Goal: Find specific page/section: Find specific page/section

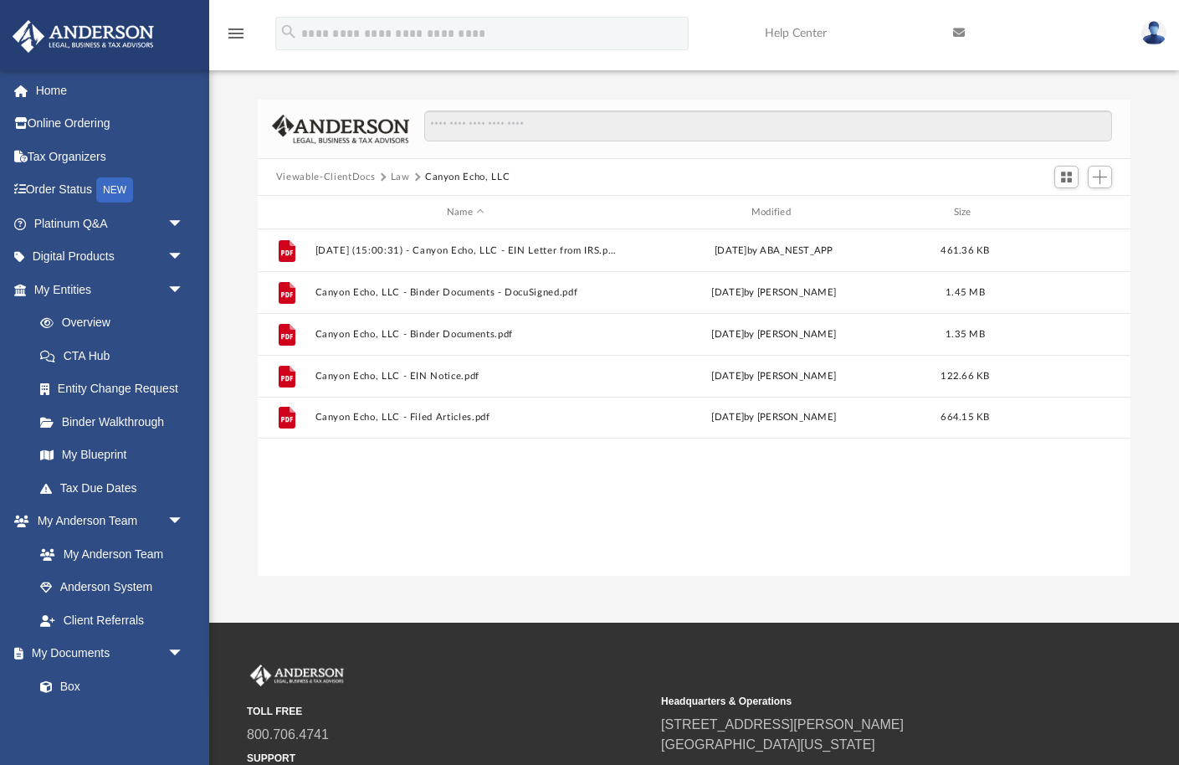
scroll to position [380, 873]
click at [402, 172] on button "Law" at bounding box center [400, 177] width 19 height 15
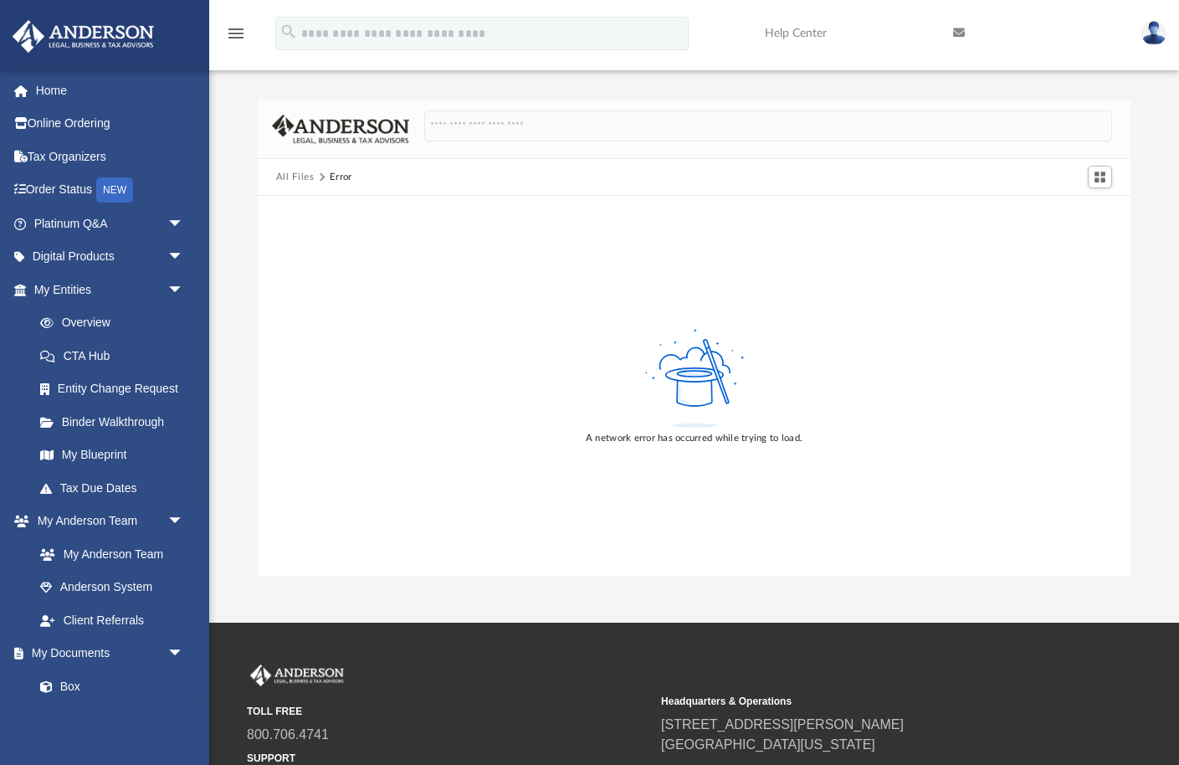
click at [301, 175] on button "All Files" at bounding box center [295, 177] width 38 height 15
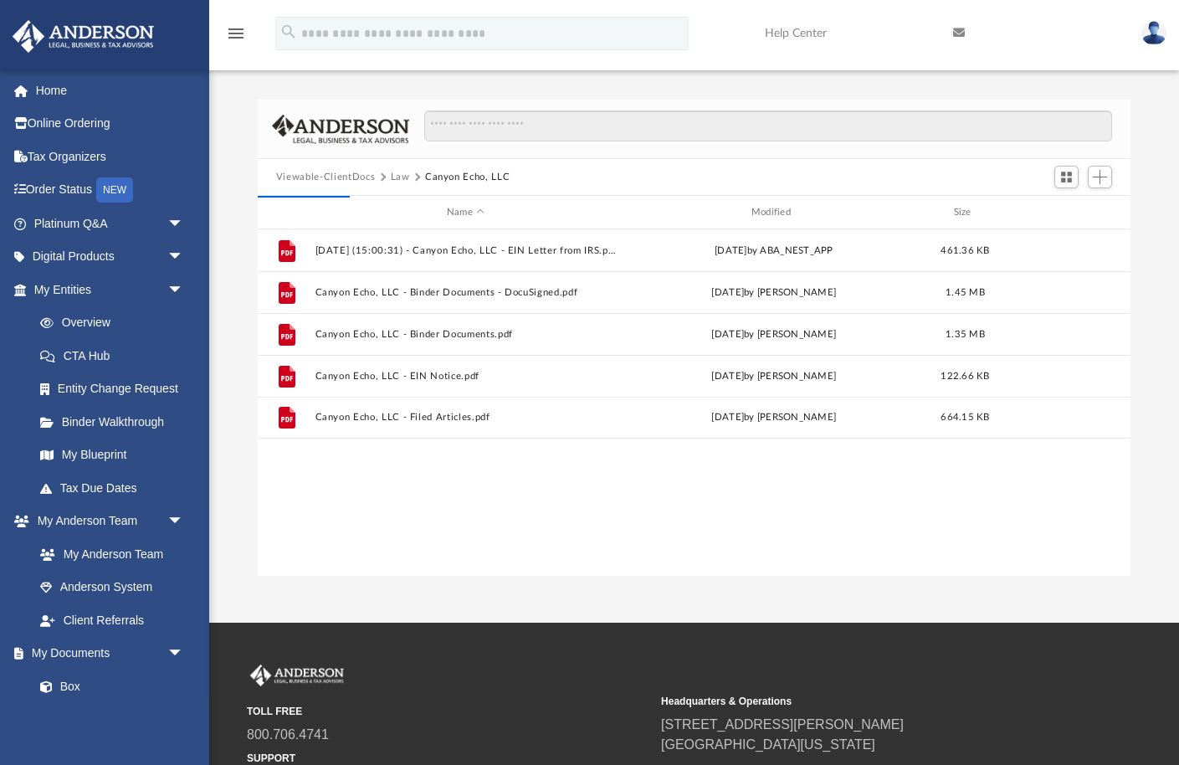
click at [399, 172] on button "Law" at bounding box center [400, 177] width 19 height 15
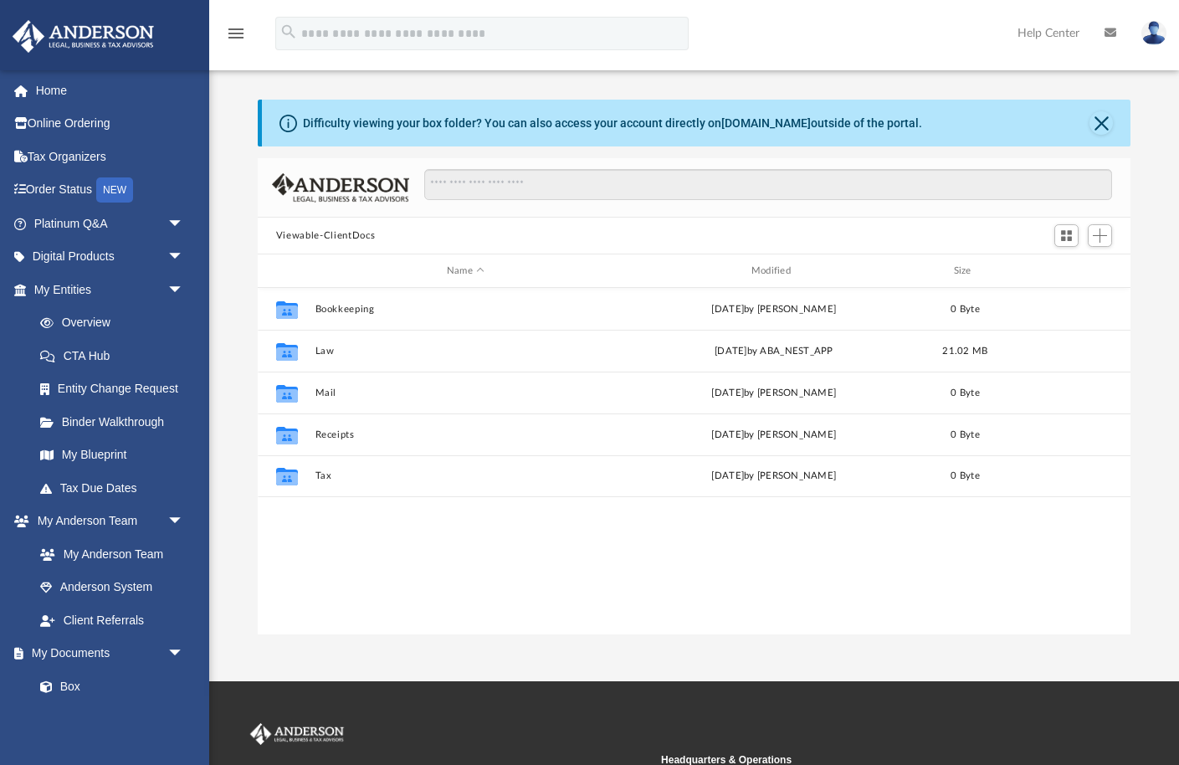
scroll to position [380, 873]
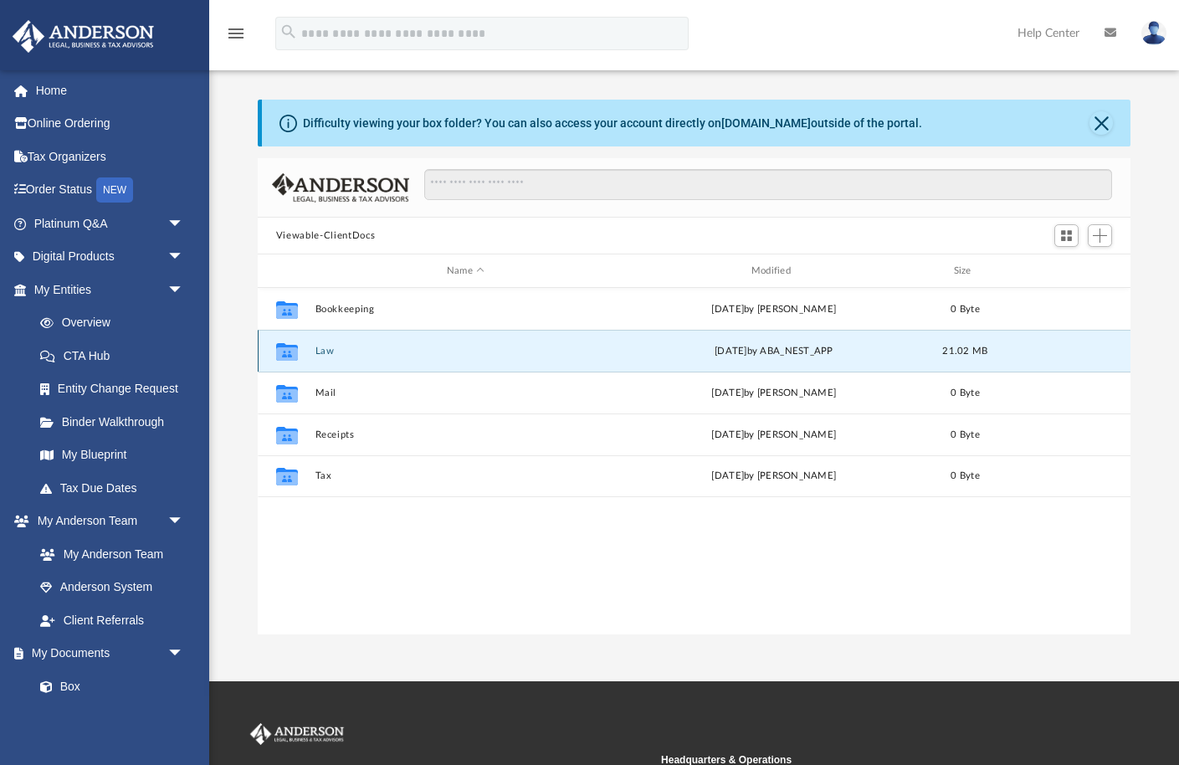
click at [326, 349] on button "Law" at bounding box center [465, 351] width 301 height 11
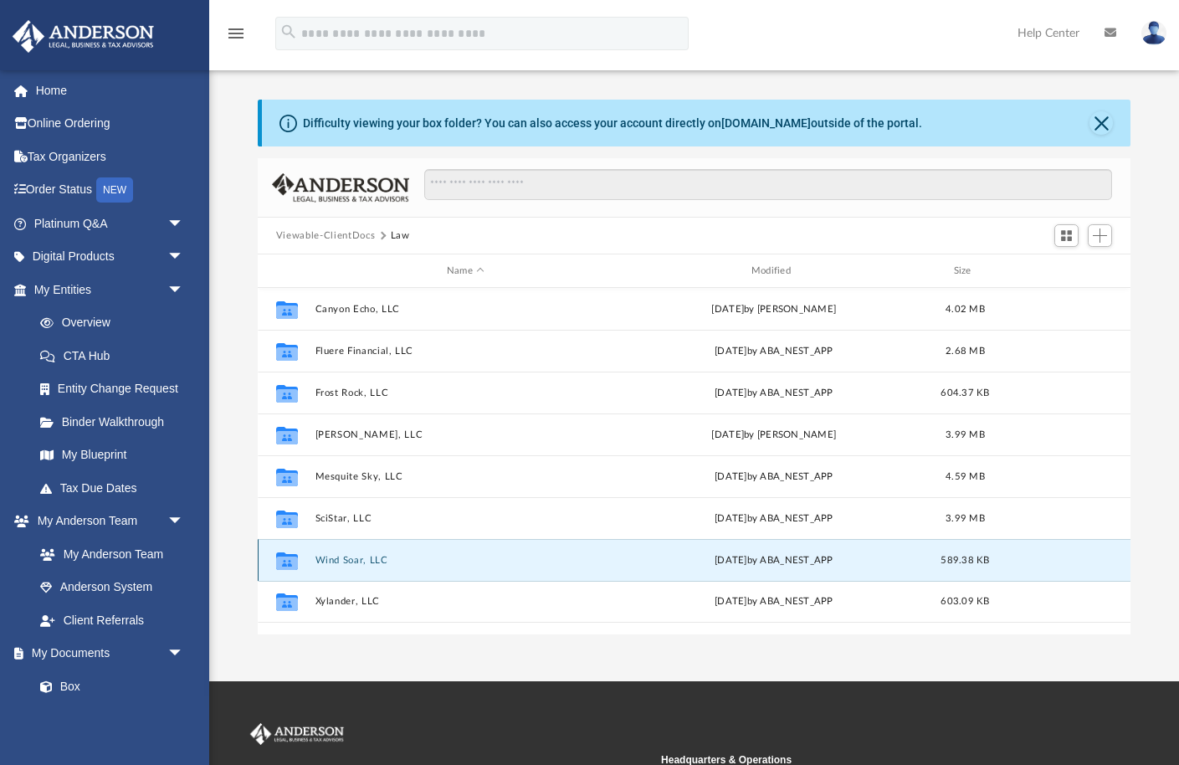
click at [339, 556] on button "Wind Soar, LLC" at bounding box center [465, 560] width 301 height 11
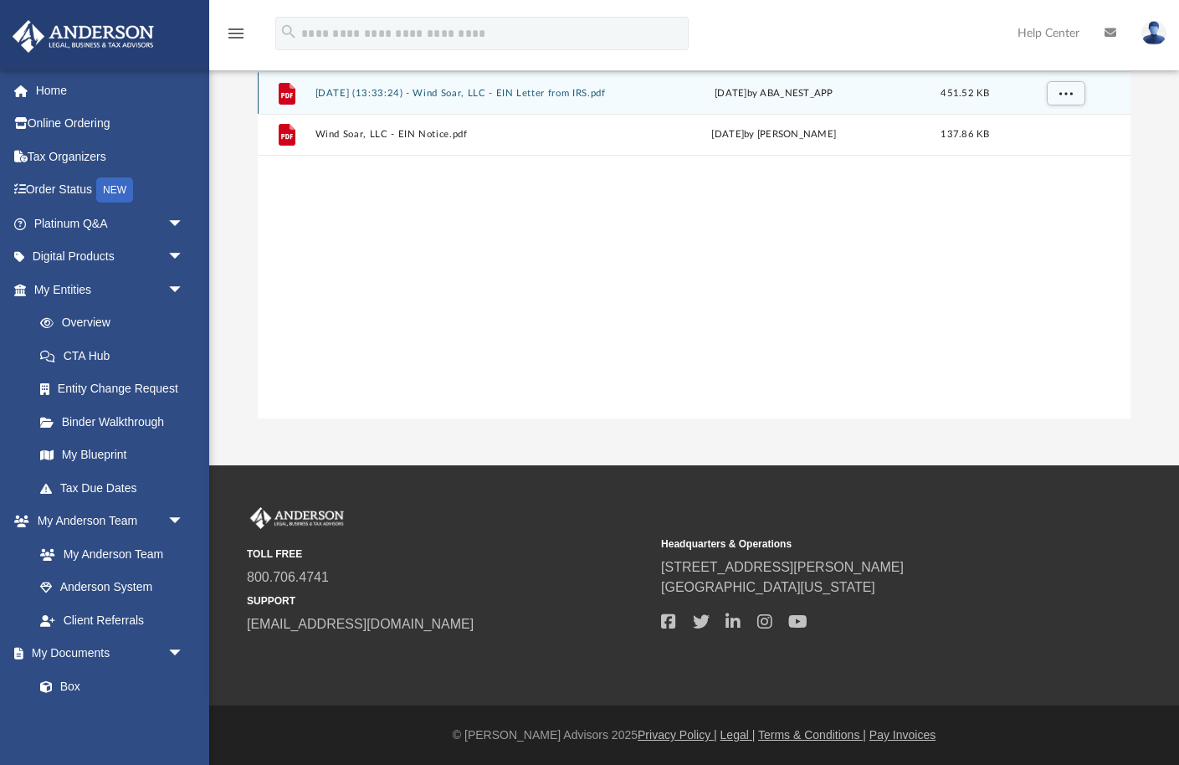
scroll to position [0, 0]
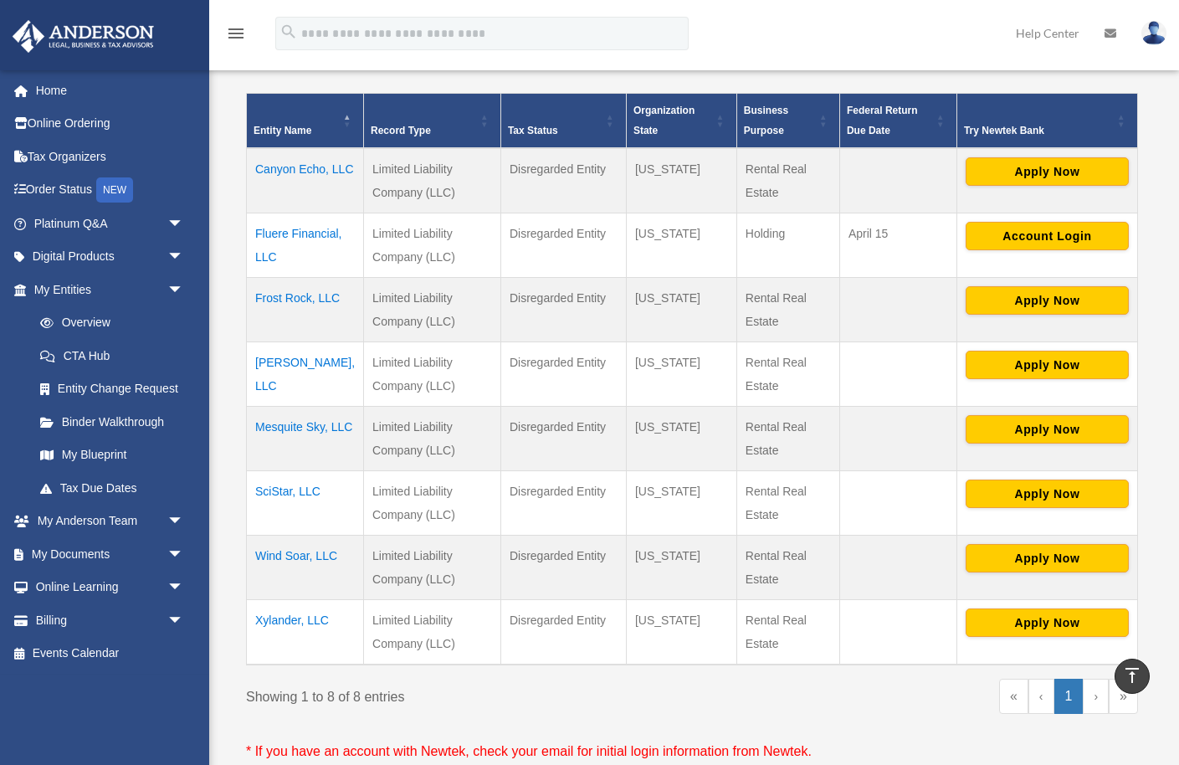
scroll to position [310, 0]
